Goal: Find specific page/section: Find specific page/section

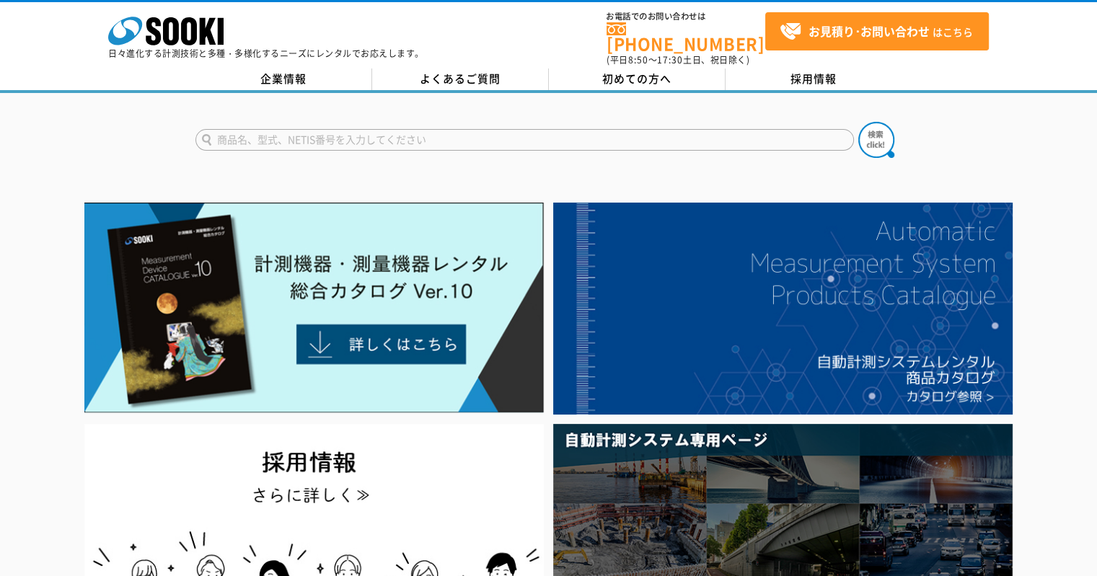
click at [358, 132] on input "text" at bounding box center [524, 140] width 658 height 22
type input "G"
click at [858, 122] on button at bounding box center [876, 140] width 36 height 36
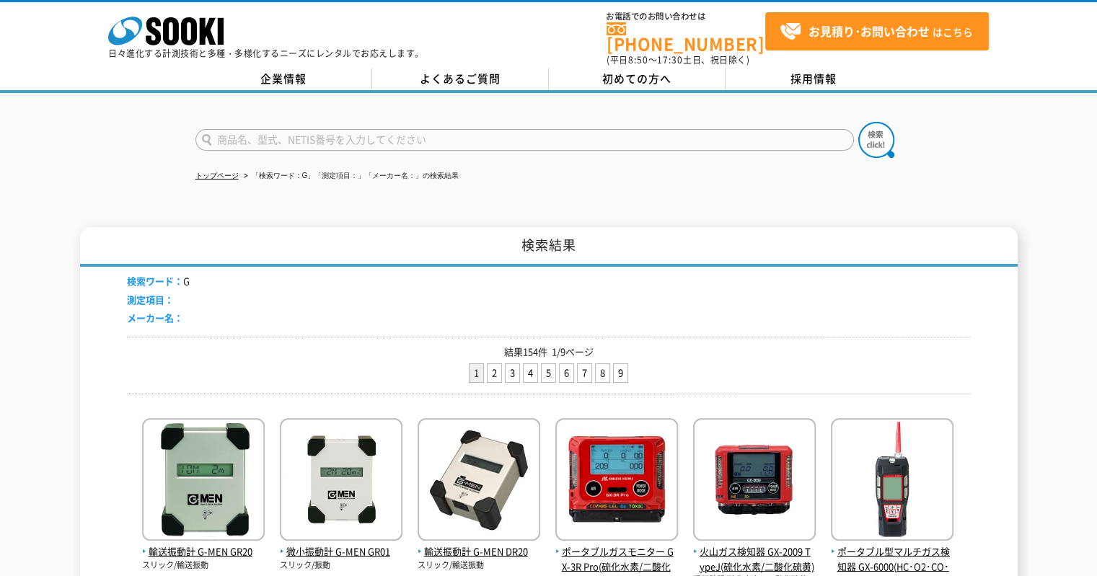
click at [264, 135] on input "text" at bounding box center [524, 140] width 658 height 22
type input "G"
type input "X"
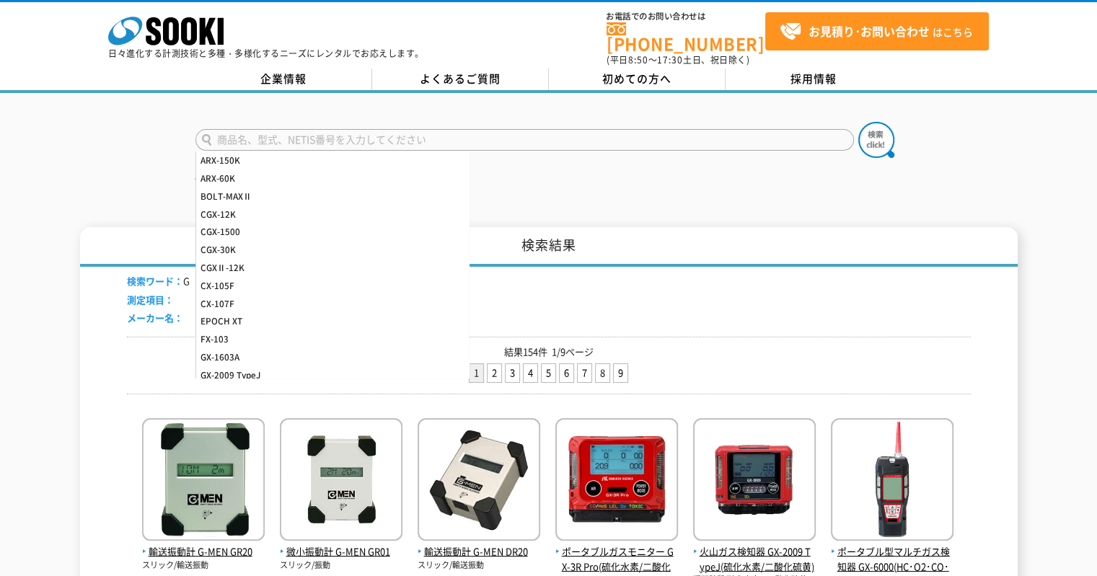
type input "H"
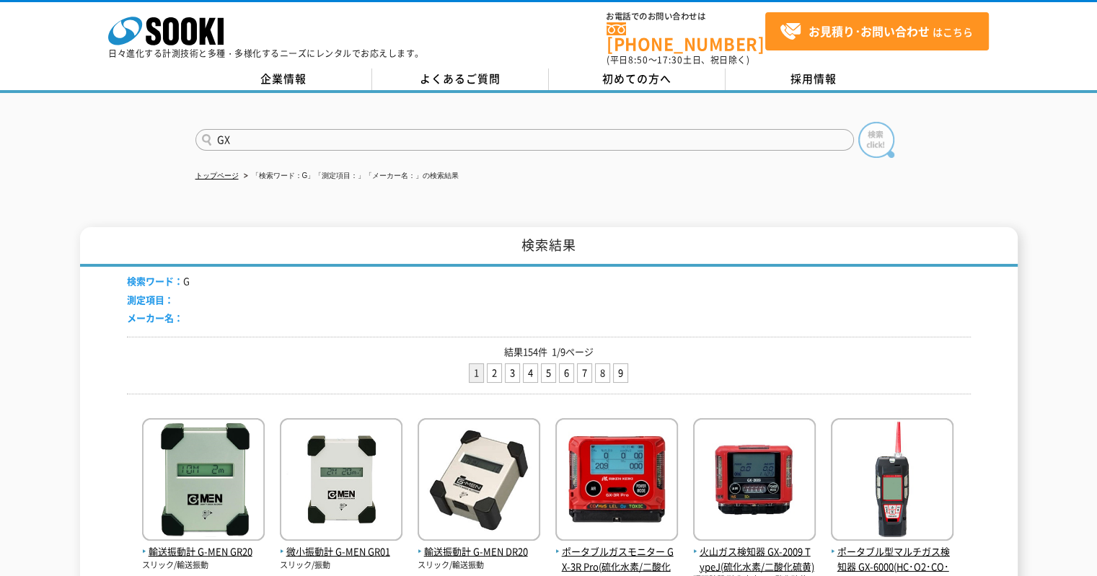
type input "GX"
click at [863, 140] on img at bounding box center [876, 140] width 36 height 36
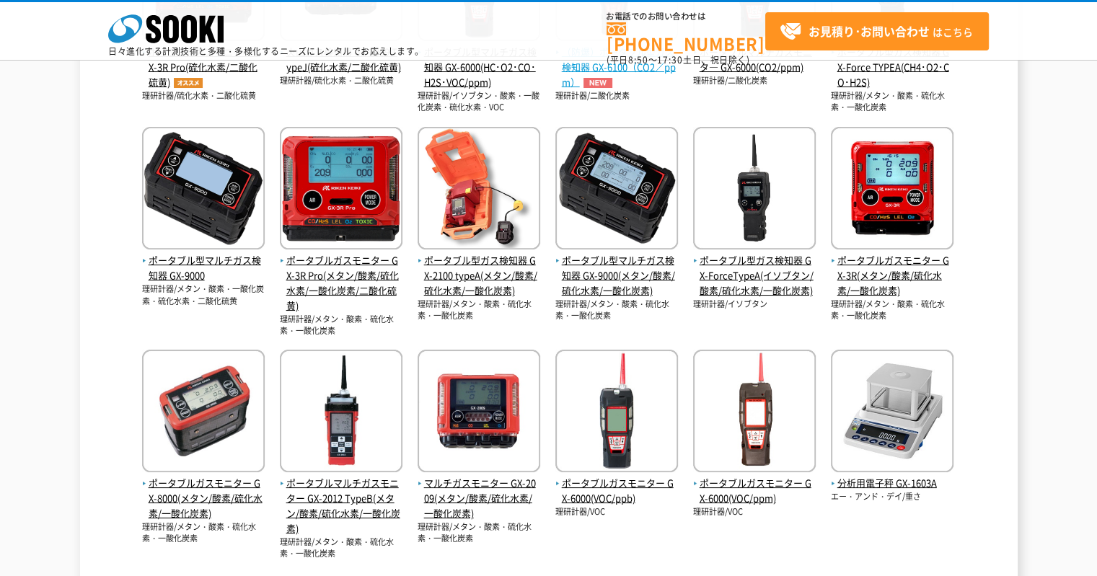
scroll to position [577, 0]
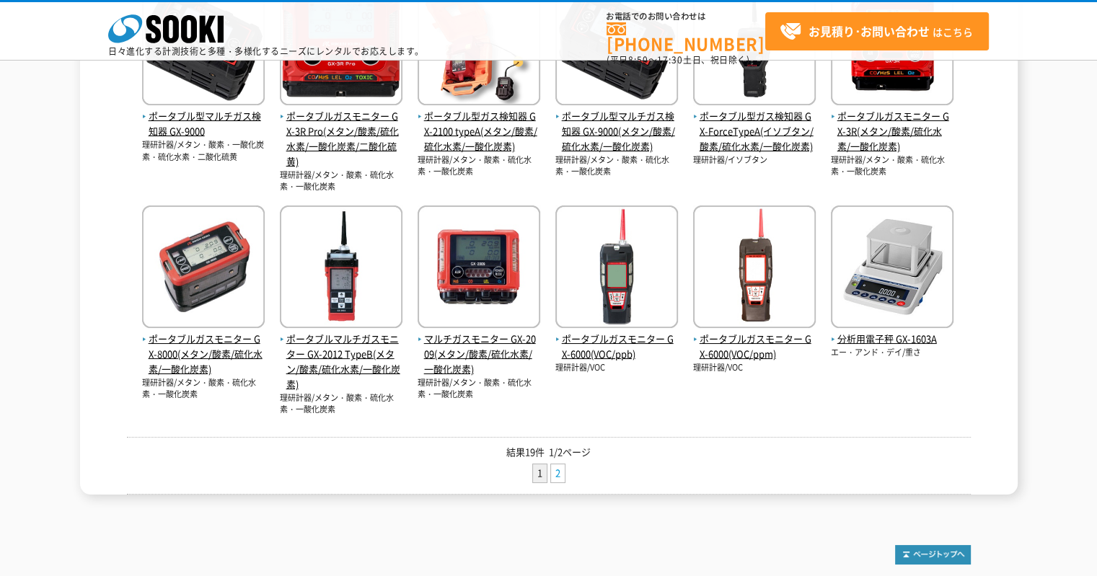
click at [558, 472] on link "2" at bounding box center [558, 473] width 14 height 18
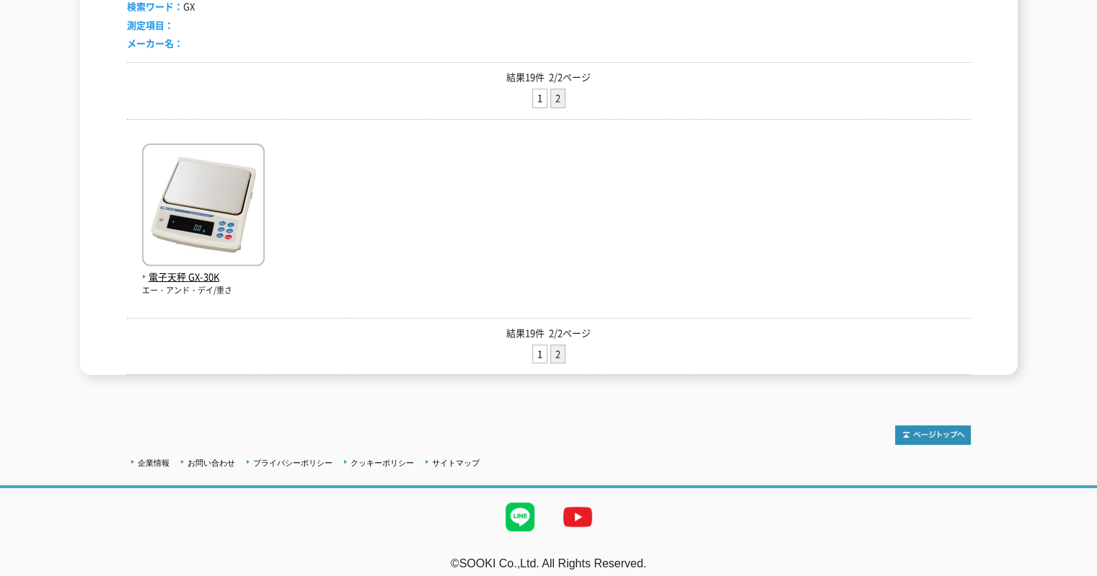
scroll to position [203, 0]
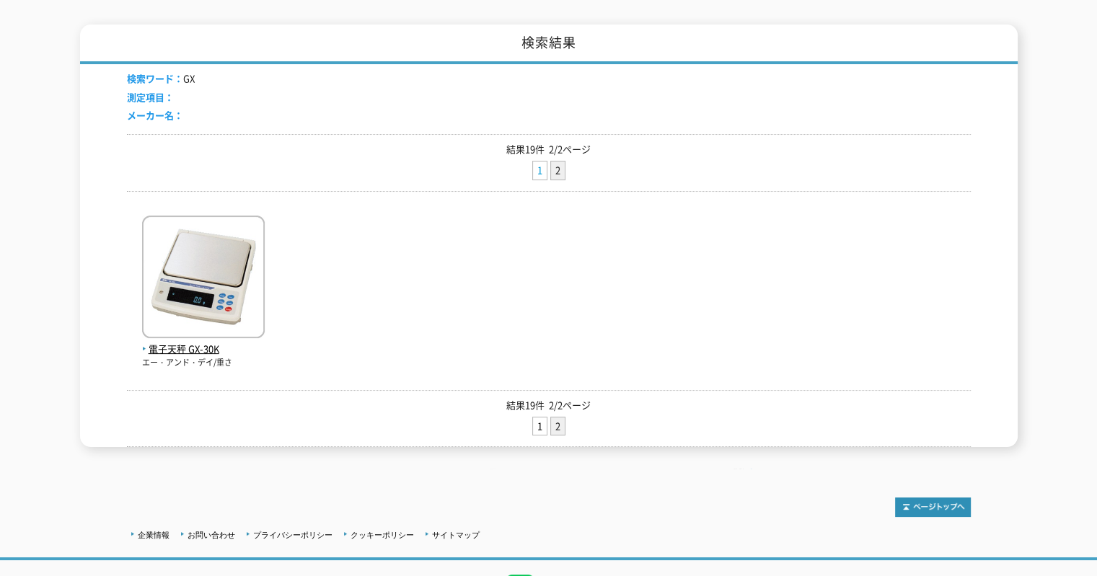
click at [536, 161] on link "1" at bounding box center [540, 170] width 14 height 18
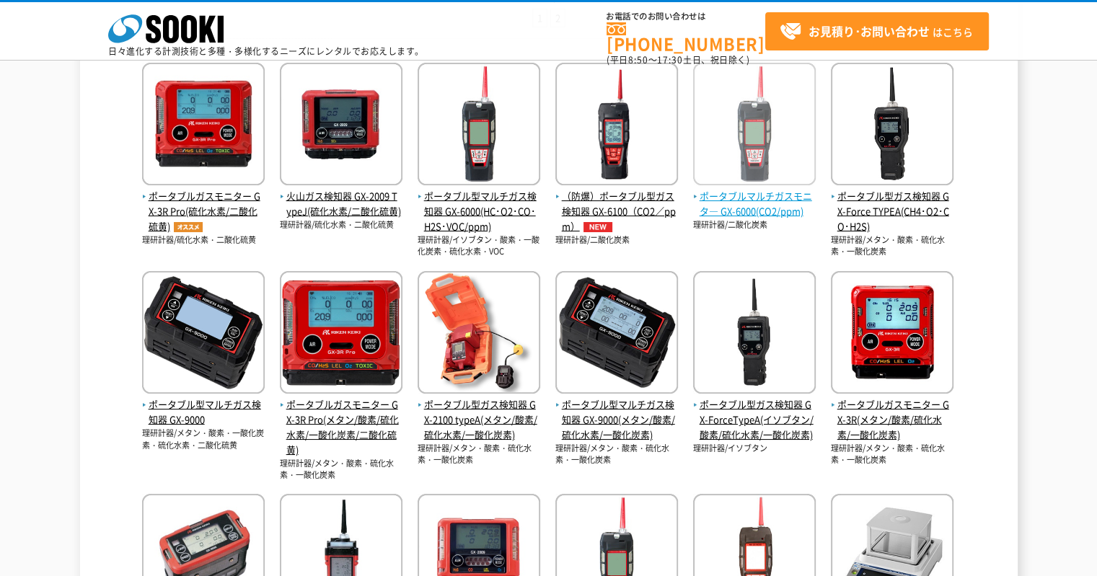
scroll to position [72, 0]
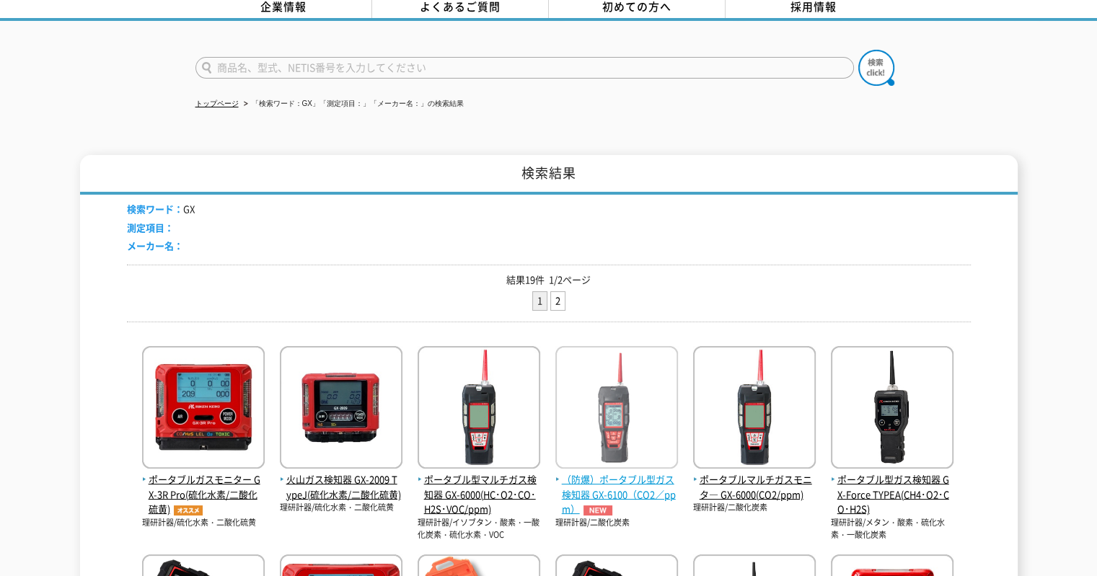
click at [612, 400] on img at bounding box center [616, 409] width 123 height 126
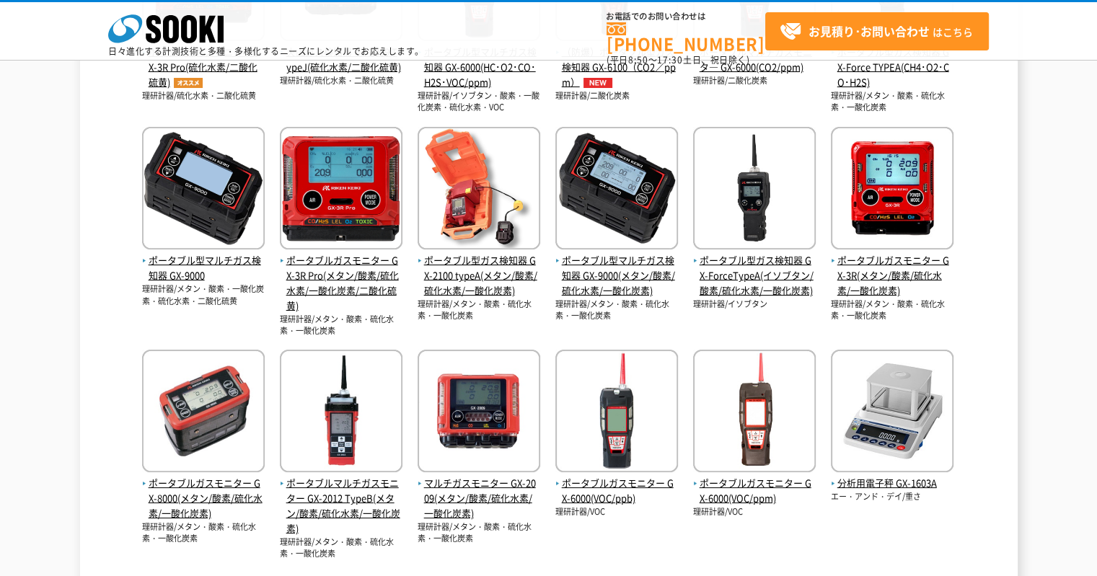
scroll to position [144, 0]
